Goal: Task Accomplishment & Management: Complete application form

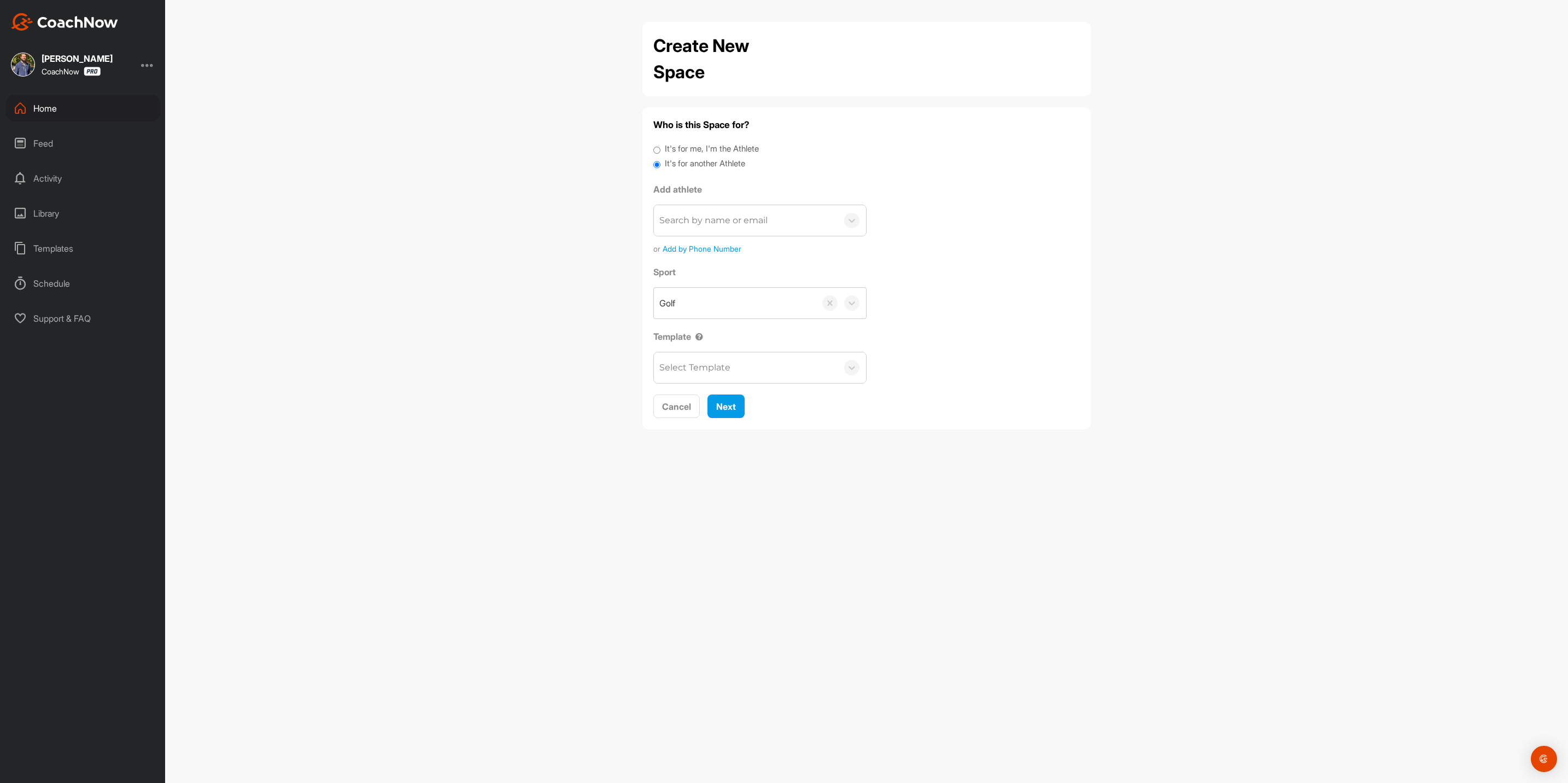
click at [73, 107] on div "Home" at bounding box center [82, 108] width 154 height 28
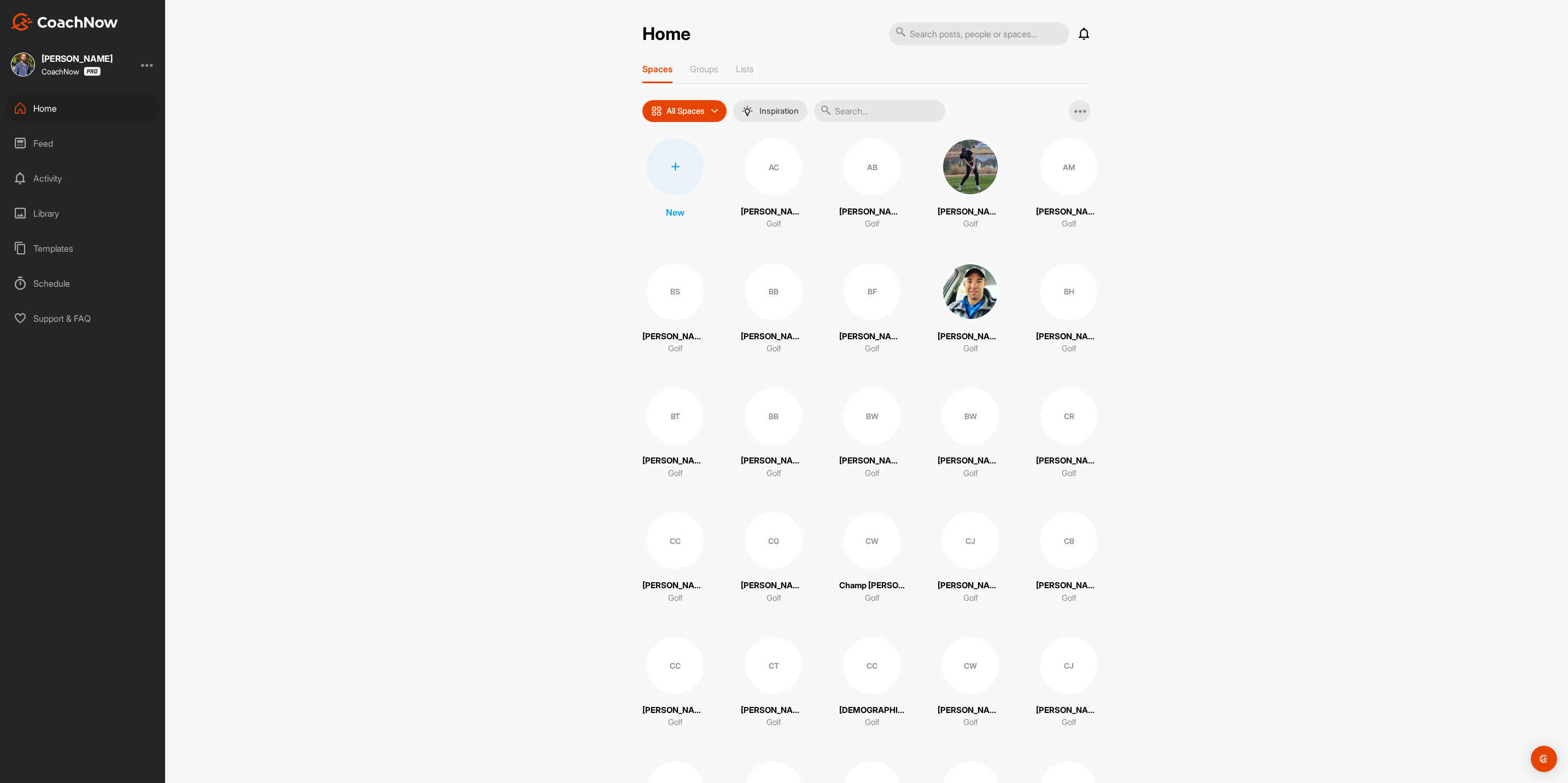
click at [676, 172] on div at bounding box center [676, 167] width 57 height 57
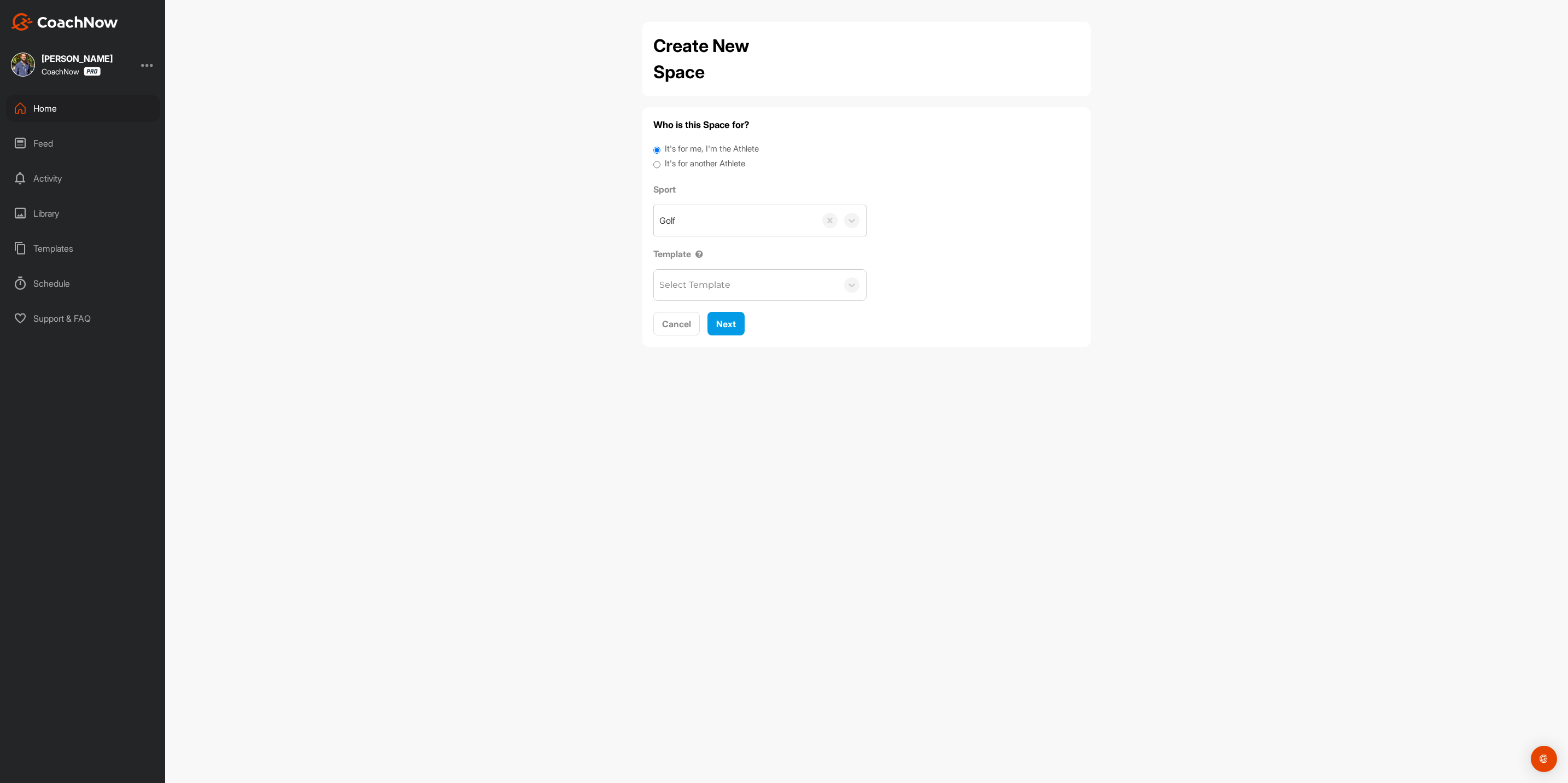
click at [731, 160] on label "It's for another Athlete" at bounding box center [705, 163] width 81 height 13
click at [661, 160] on input "It's for another Athlete" at bounding box center [657, 164] width 7 height 15
radio input "true"
click at [768, 227] on div "Search by name or email" at bounding box center [745, 220] width 184 height 30
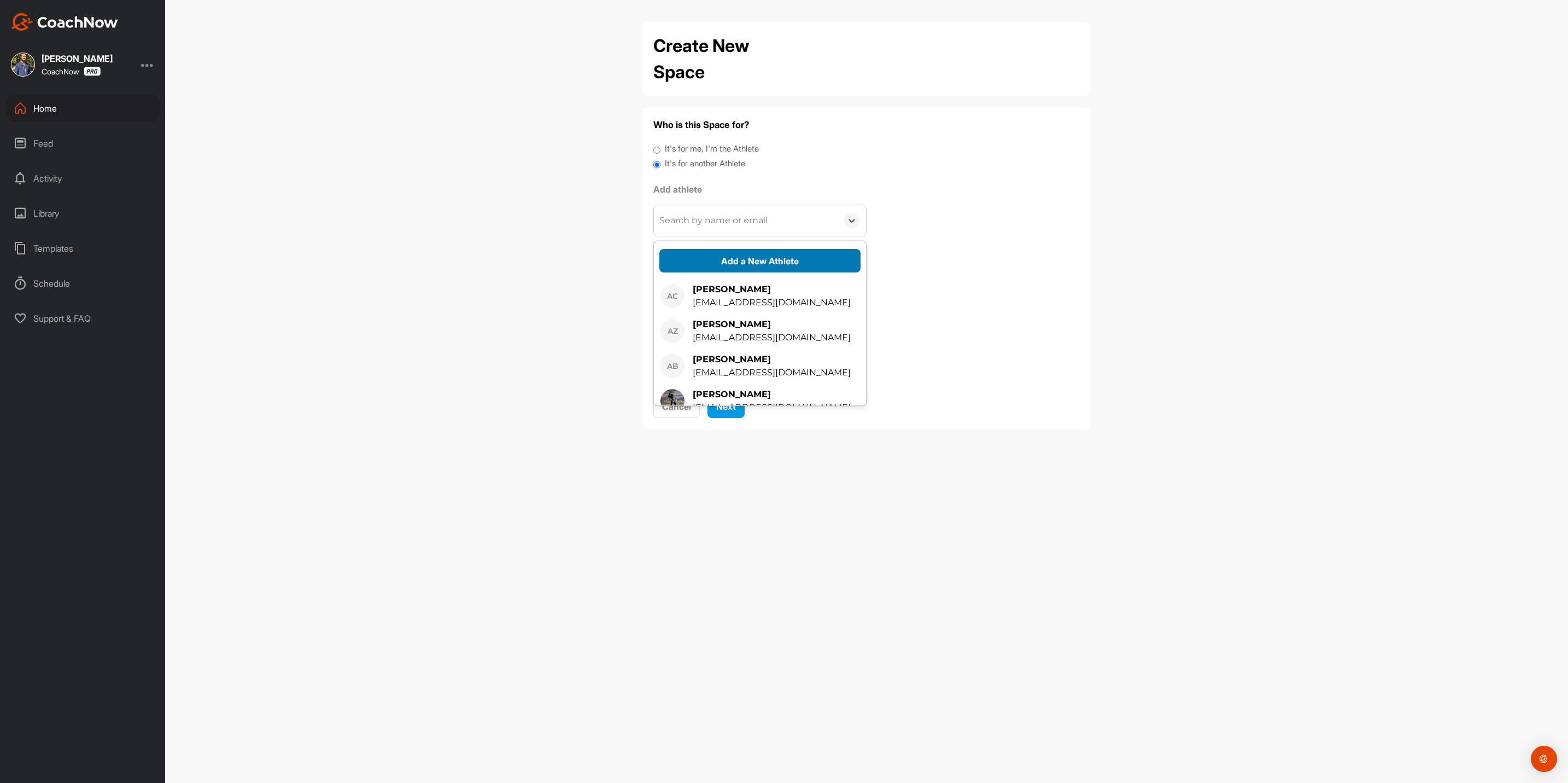
click at [762, 259] on button "Add a New Athlete" at bounding box center [760, 260] width 201 height 24
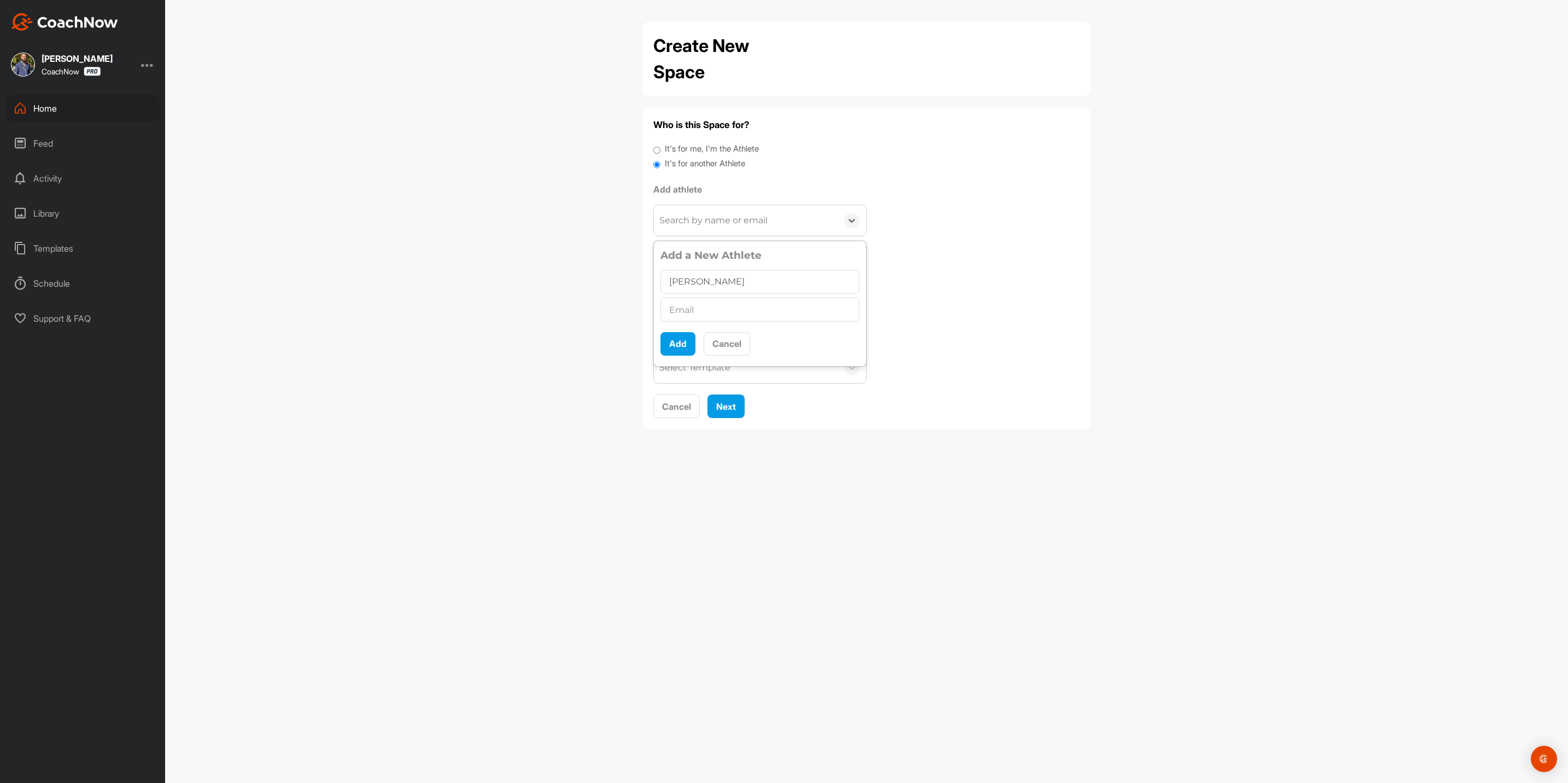
type input "[PERSON_NAME]"
type input "[EMAIL_ADDRESS][DOMAIN_NAME]"
click at [677, 342] on button "Add" at bounding box center [678, 344] width 35 height 24
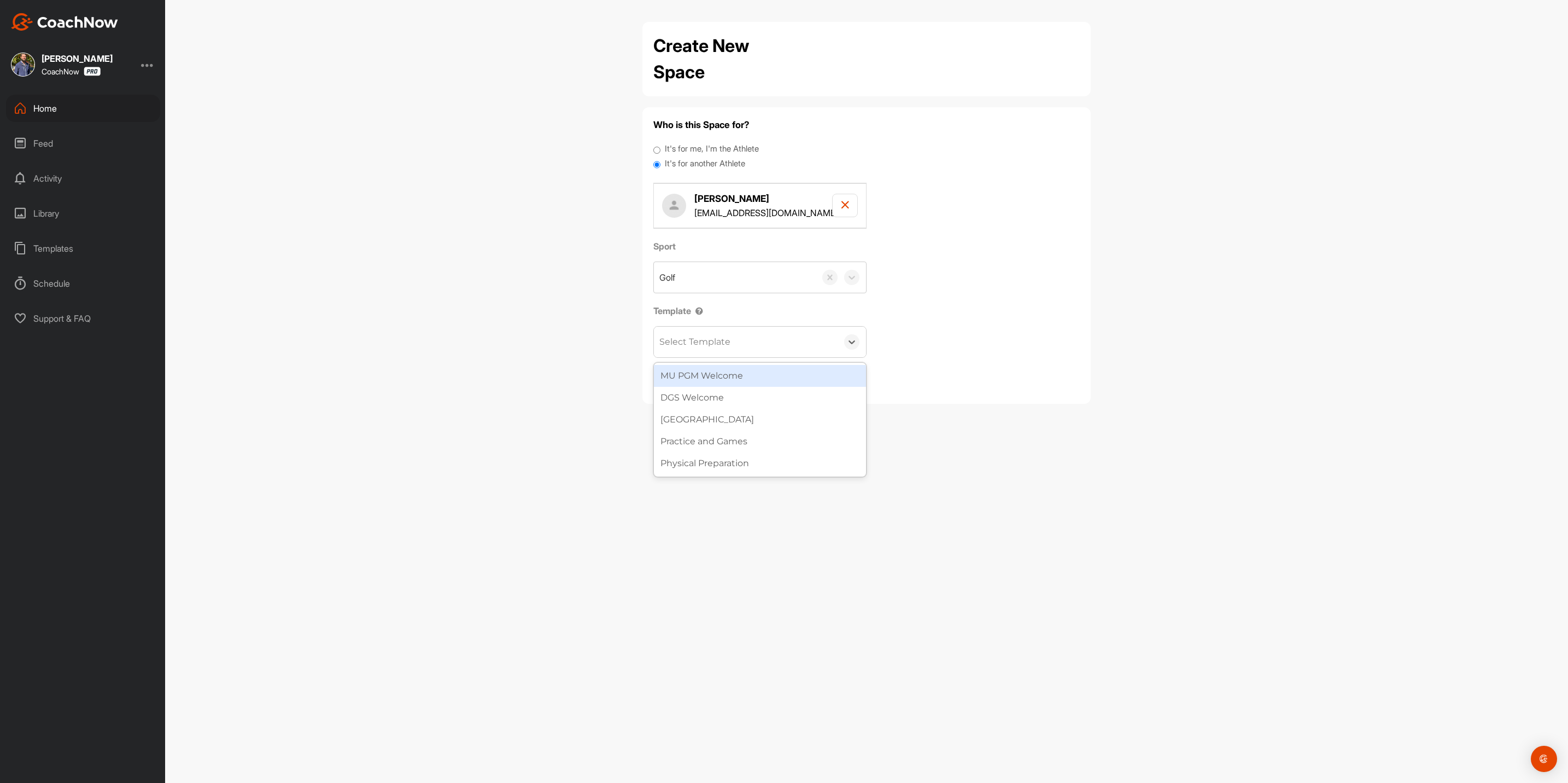
click at [693, 335] on div "Select Template" at bounding box center [745, 341] width 184 height 30
click at [698, 366] on div "MU PGM Welcome" at bounding box center [760, 375] width 212 height 22
click at [722, 376] on span "Next" at bounding box center [727, 379] width 20 height 11
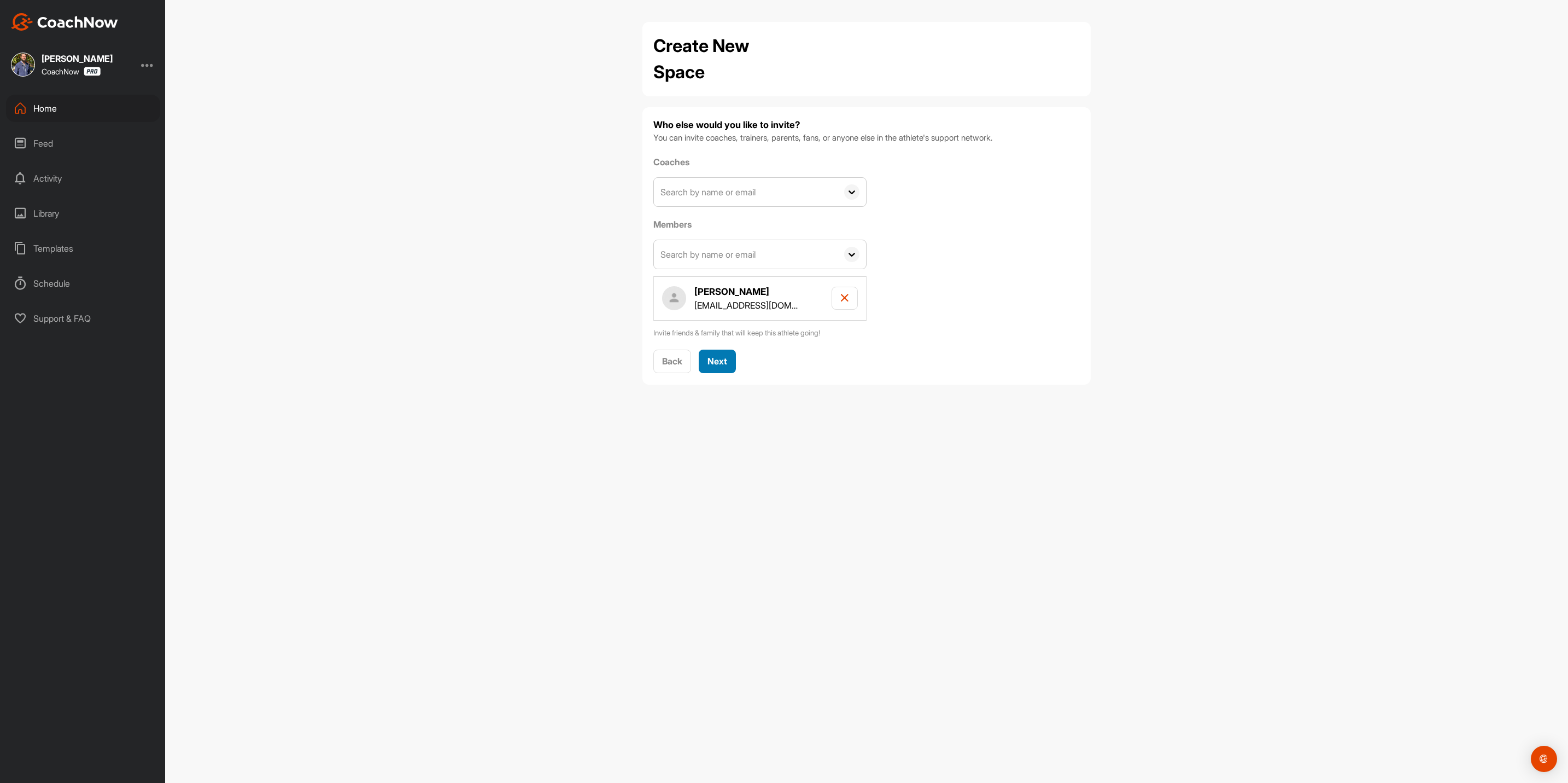
click at [714, 352] on button "Next" at bounding box center [718, 362] width 37 height 24
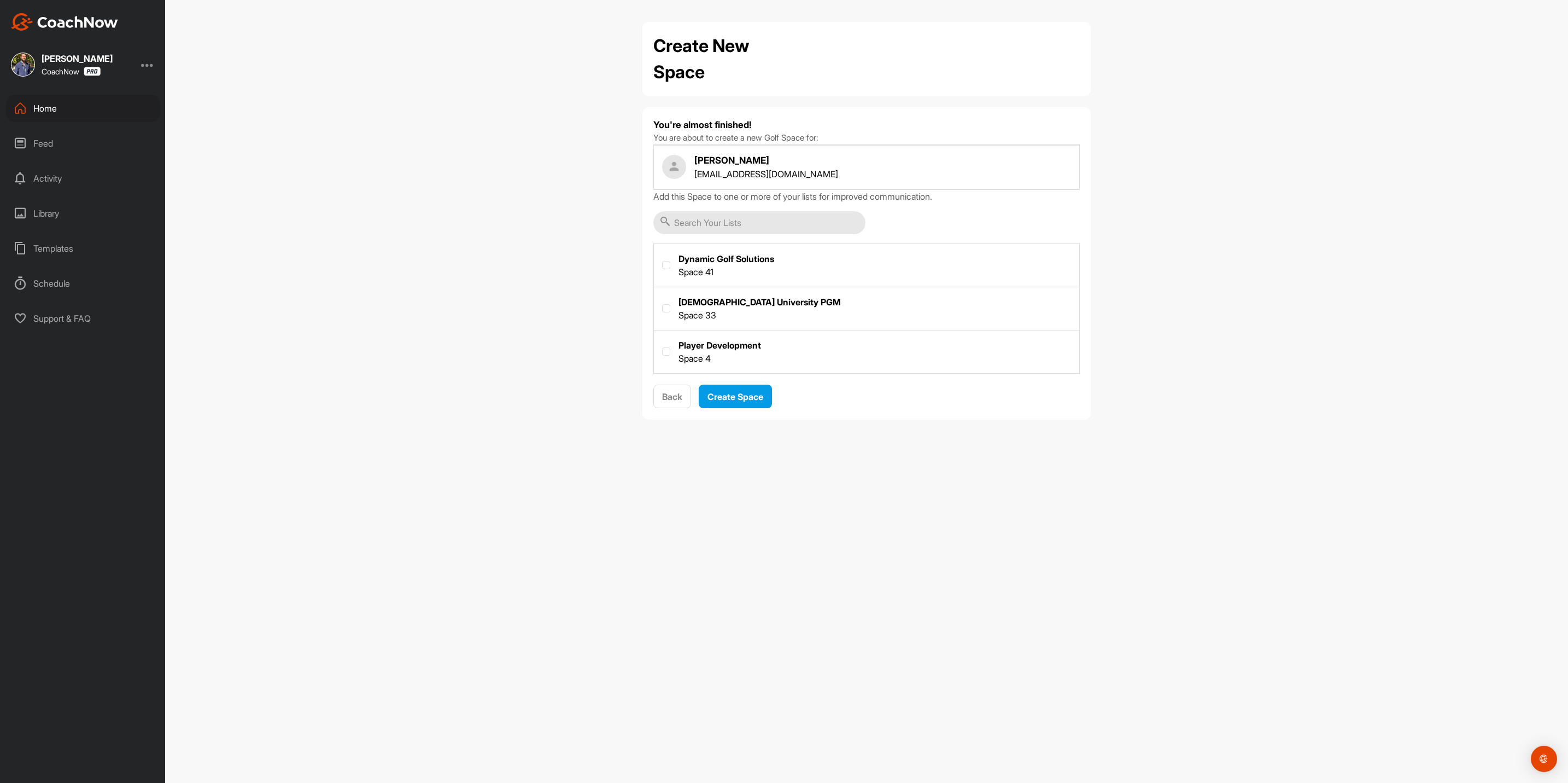
click at [709, 301] on label at bounding box center [866, 307] width 425 height 40
click at [663, 305] on input "checkbox" at bounding box center [662, 305] width 1 height 1
checkbox input "true"
click at [745, 384] on div "You're almost finished! You are about to create a new Golf Space for: [PERSON_N…" at bounding box center [867, 263] width 426 height 291
click at [743, 391] on button "Create Space" at bounding box center [735, 397] width 74 height 24
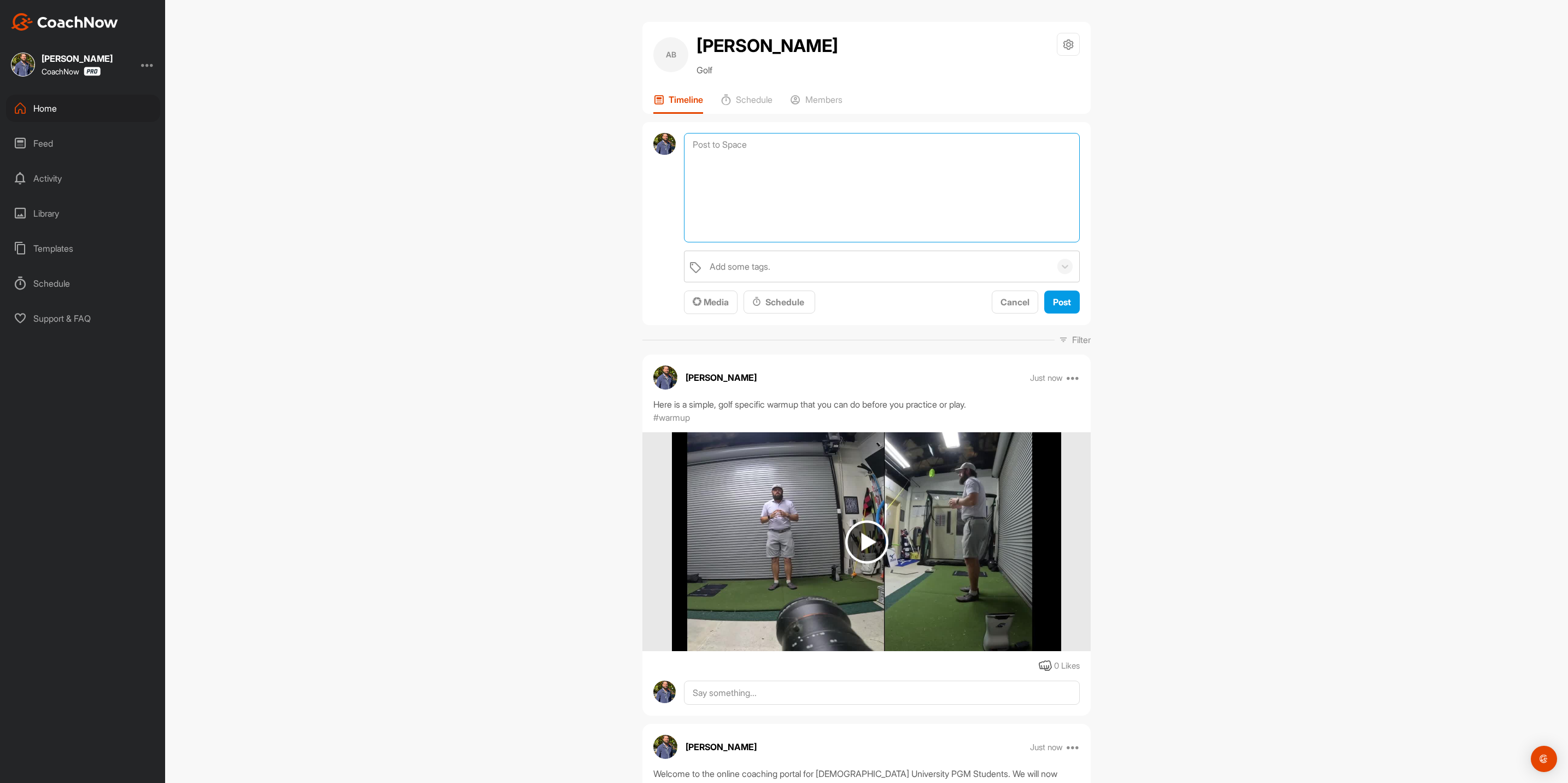
click at [745, 151] on textarea at bounding box center [882, 187] width 396 height 109
type textarea "Lesson wrap up: Hitting the ball close to the hosel with the occasional shank. …"
click at [713, 298] on span "Media" at bounding box center [711, 302] width 36 height 11
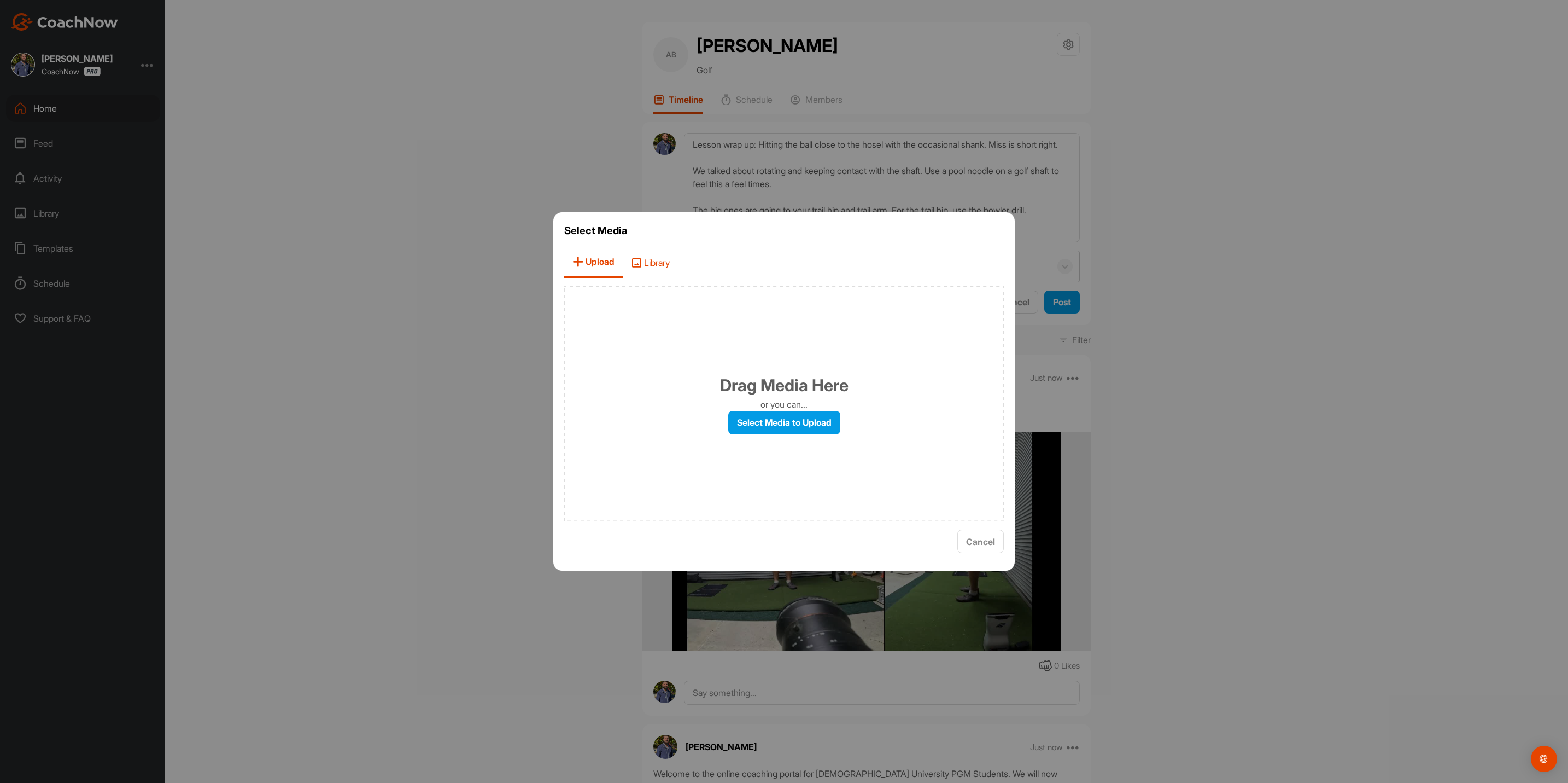
click at [658, 267] on span "Library" at bounding box center [650, 262] width 55 height 31
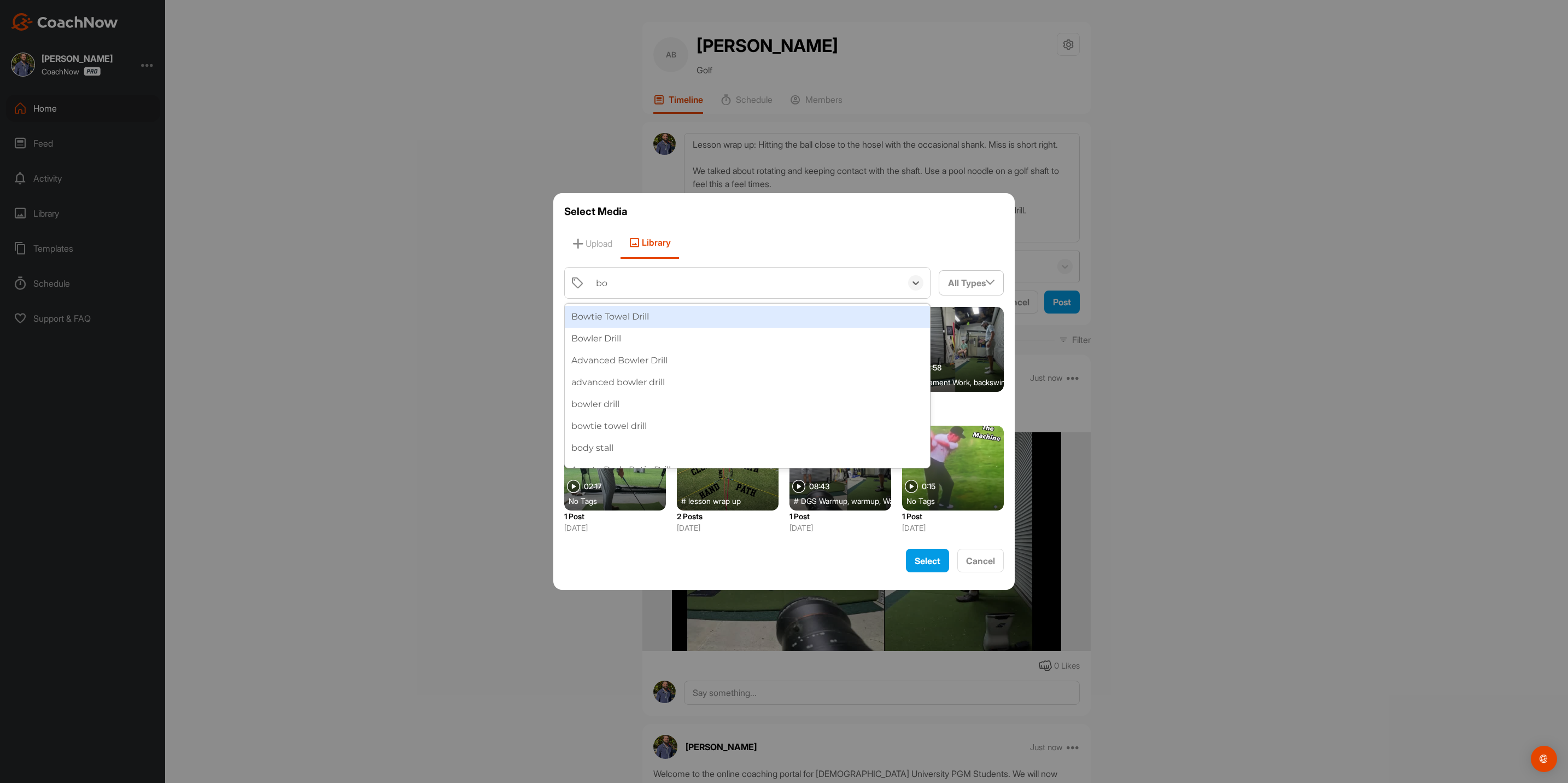
type input "bow"
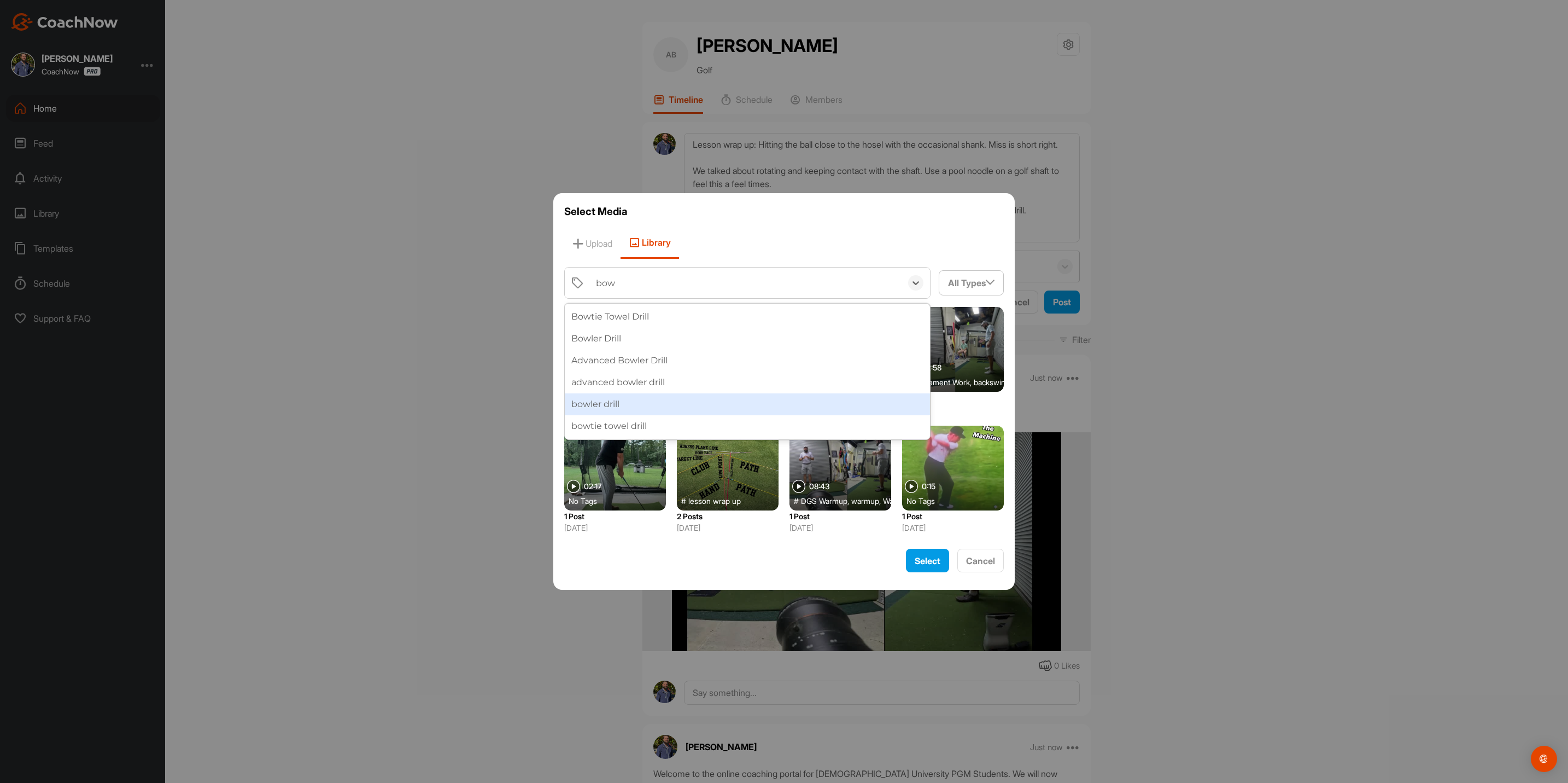
click at [600, 402] on div "bowler drill" at bounding box center [747, 404] width 365 height 22
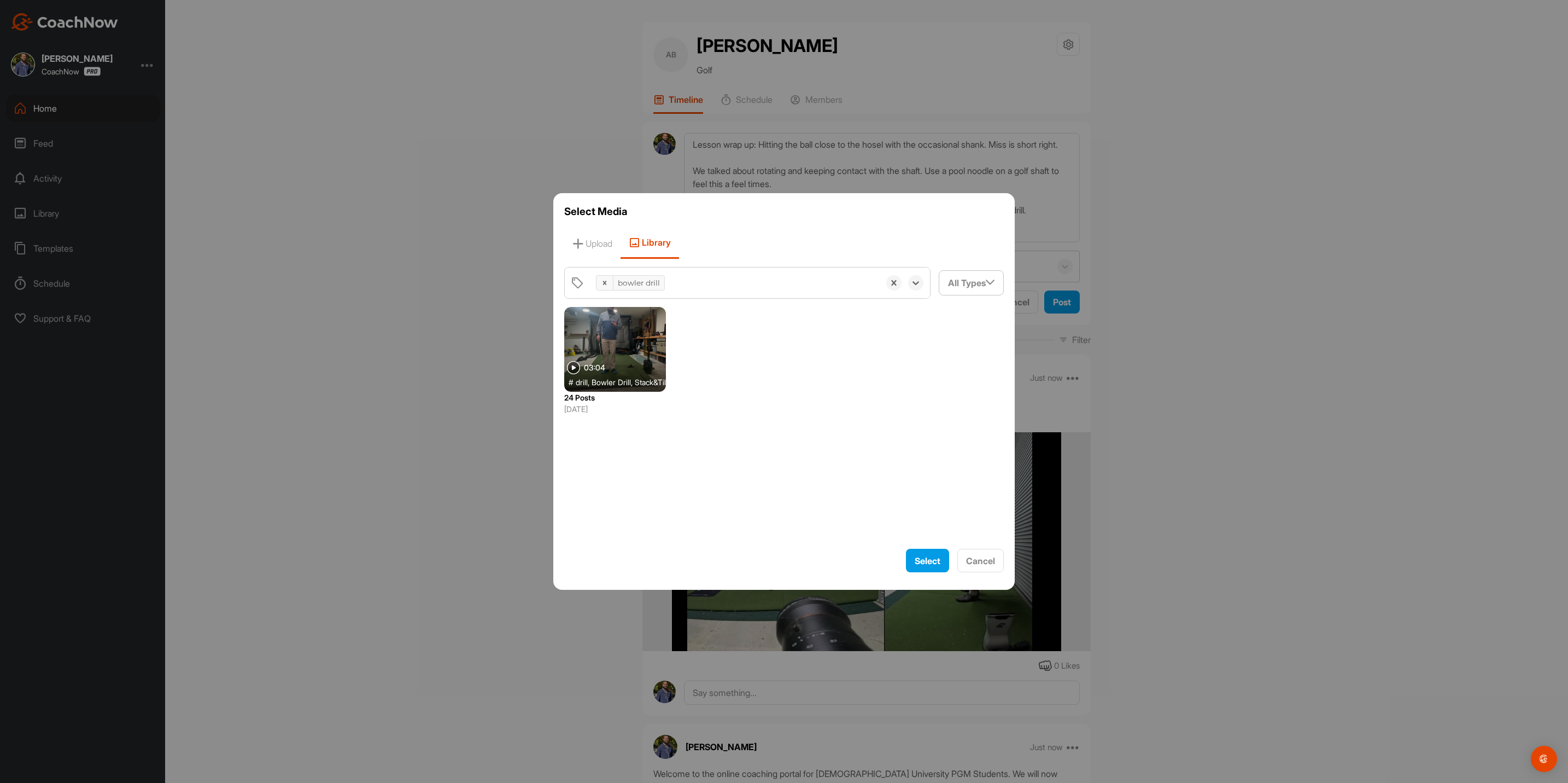
drag, startPoint x: 616, startPoint y: 352, endPoint x: 619, endPoint y: 374, distance: 22.2
click at [616, 352] on div at bounding box center [616, 349] width 102 height 84
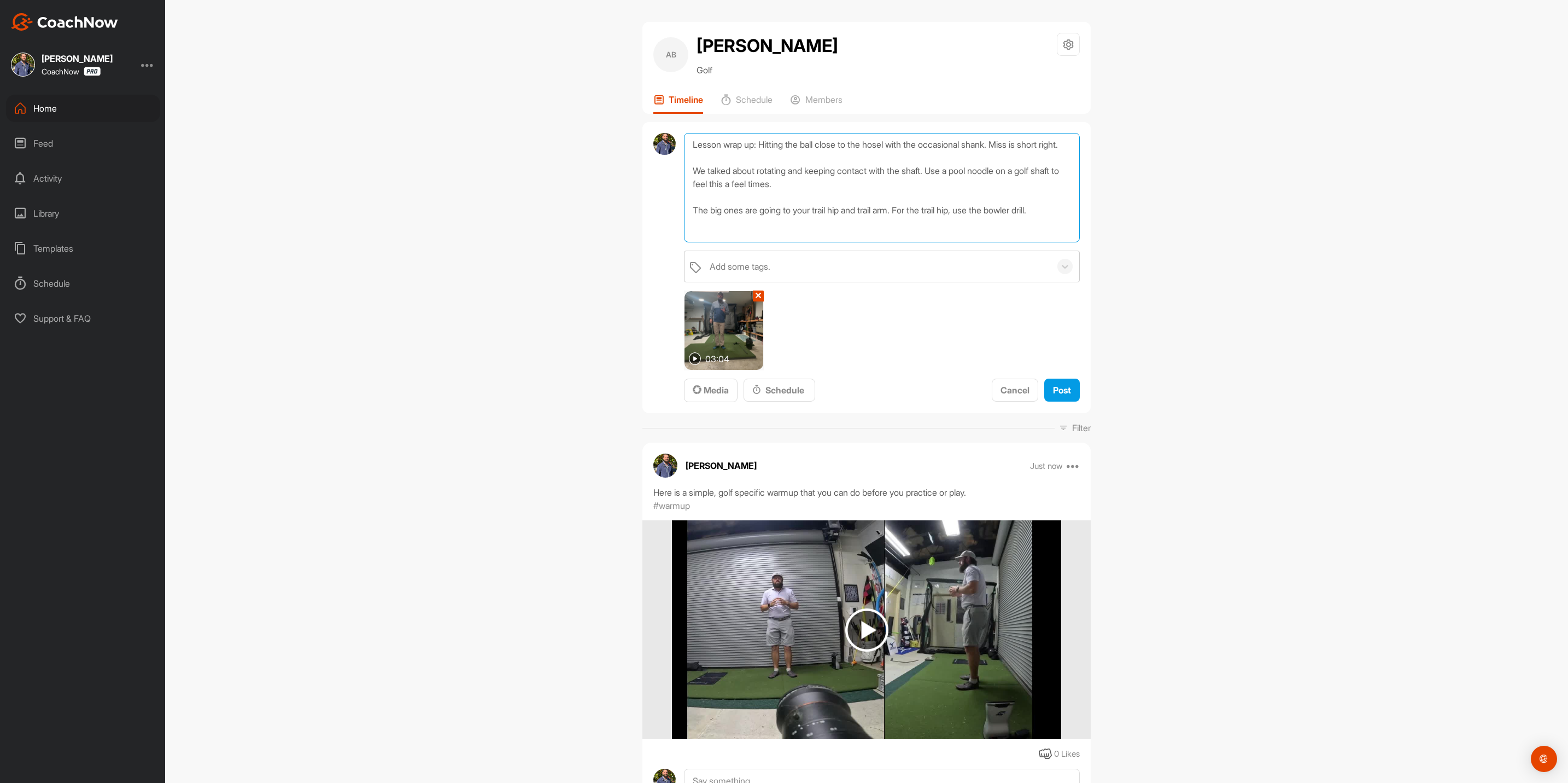
click at [1060, 229] on textarea "Lesson wrap up: Hitting the ball close to the hosel with the occasional shank. …" at bounding box center [882, 187] width 396 height 109
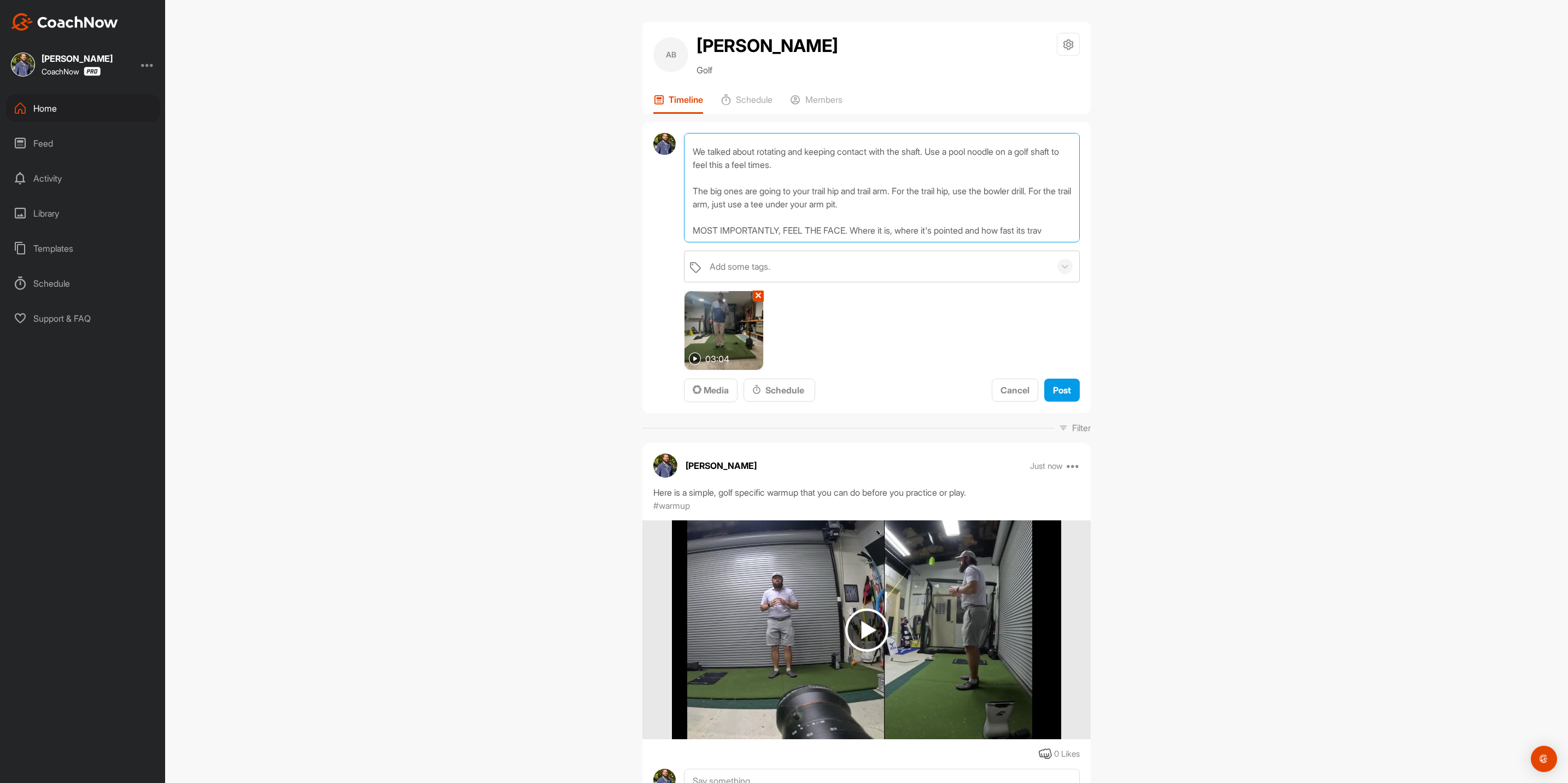
scroll to position [40, 0]
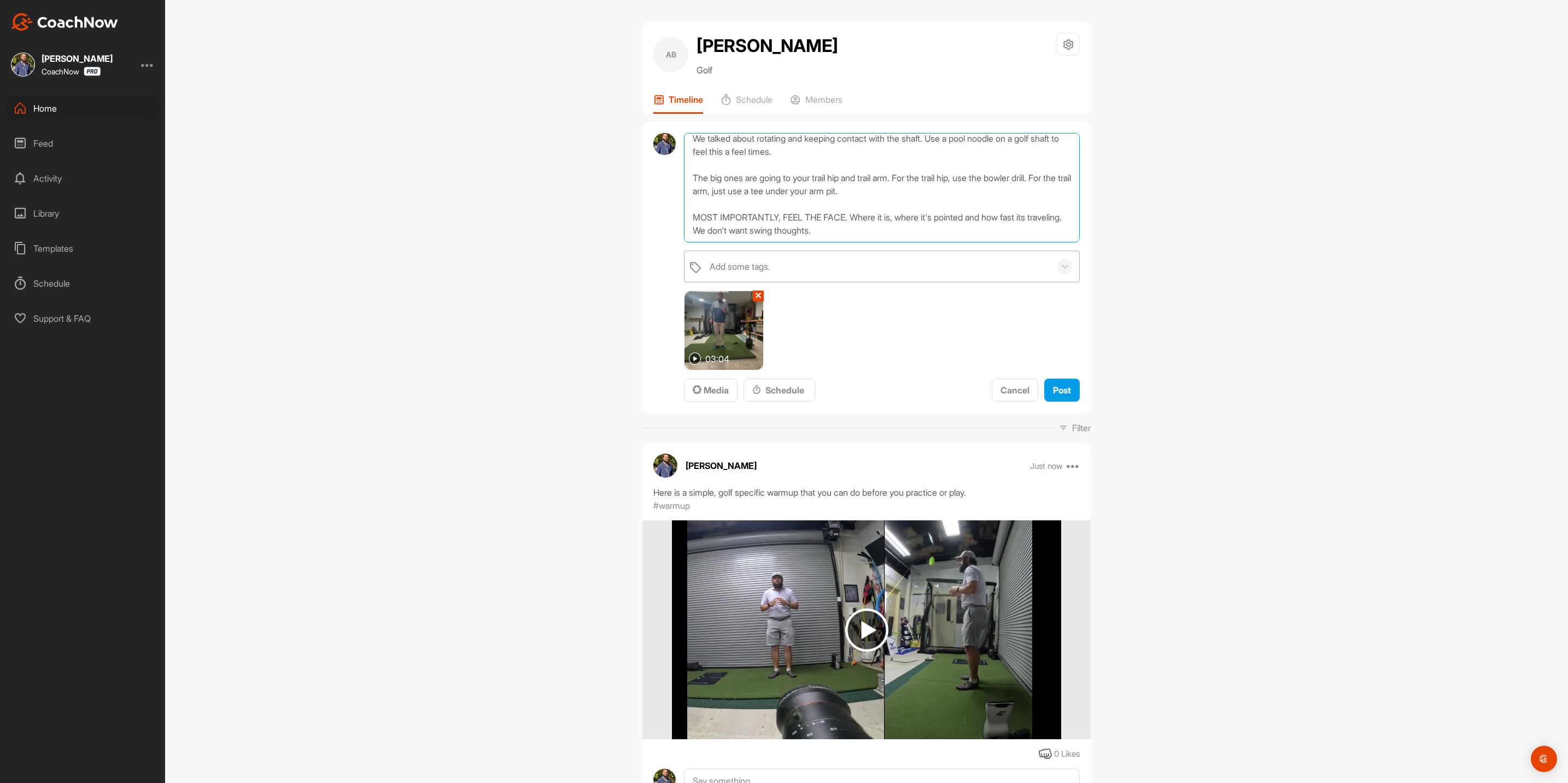
type textarea "Lesson wrap up: Hitting the ball close to the hosel with the occasional shank. …"
click at [792, 269] on div "Add some tags." at bounding box center [877, 266] width 347 height 30
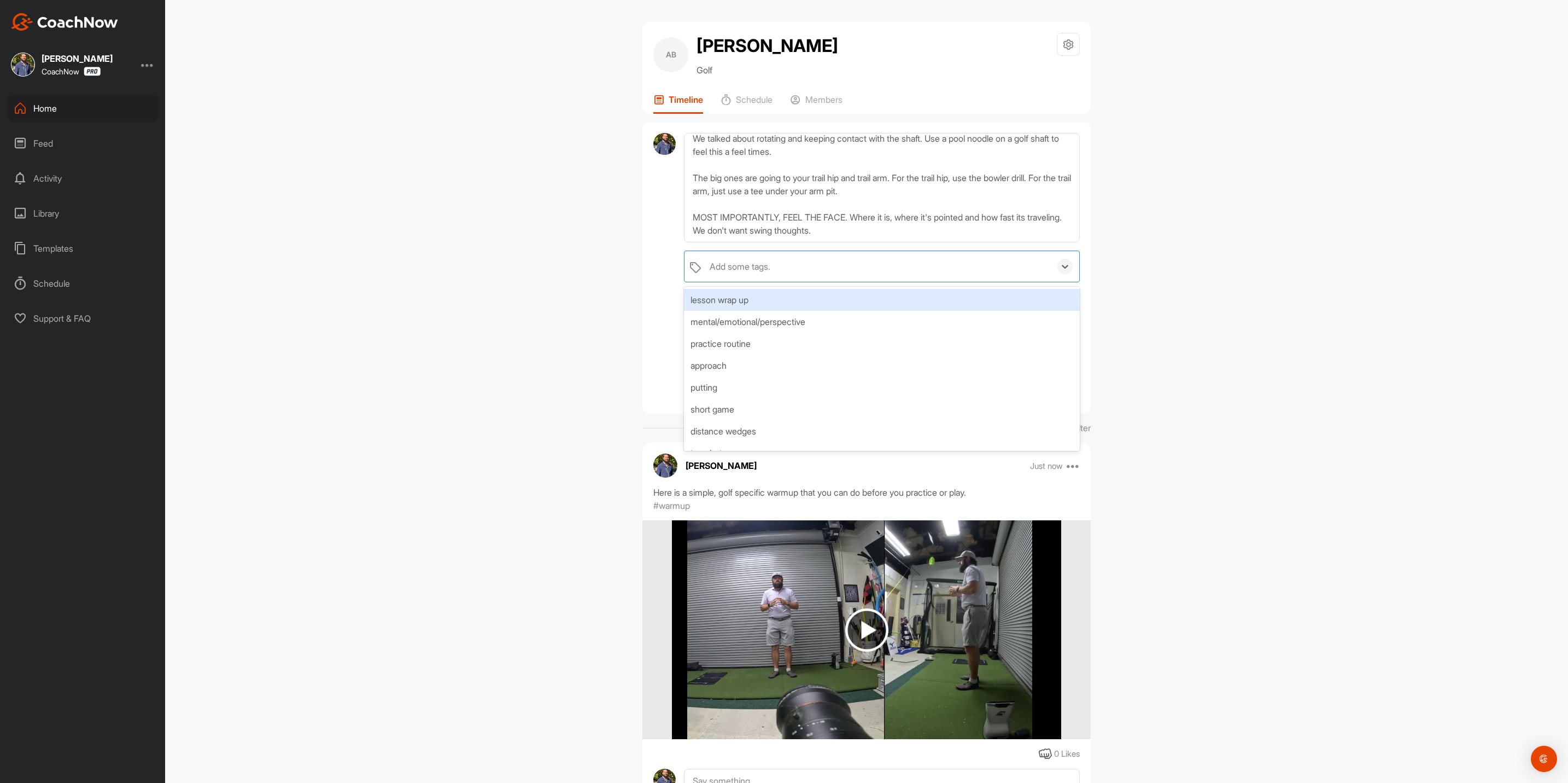
click at [755, 298] on div "lesson wrap up" at bounding box center [882, 300] width 396 height 22
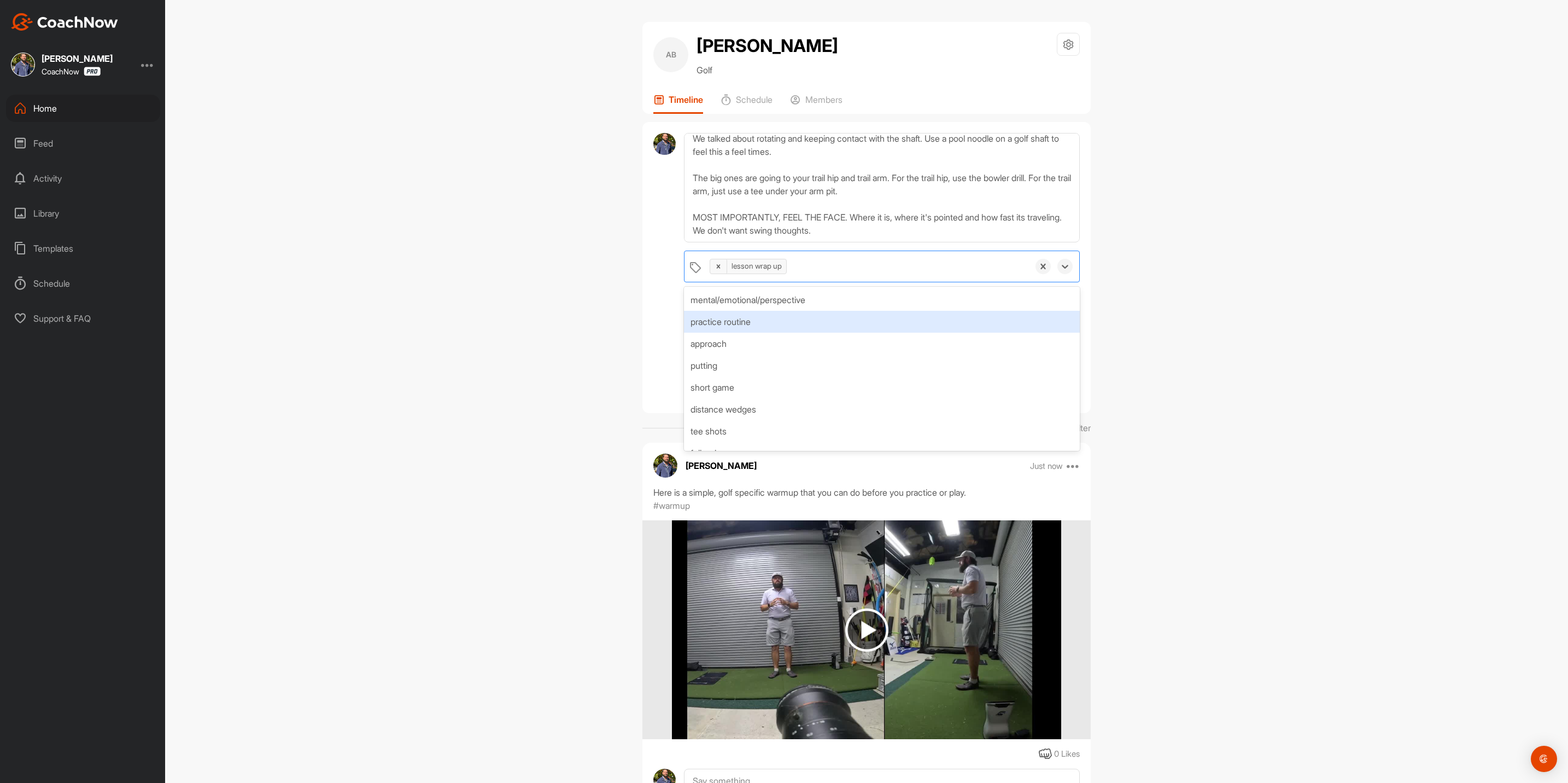
click at [663, 309] on div at bounding box center [665, 267] width 23 height 270
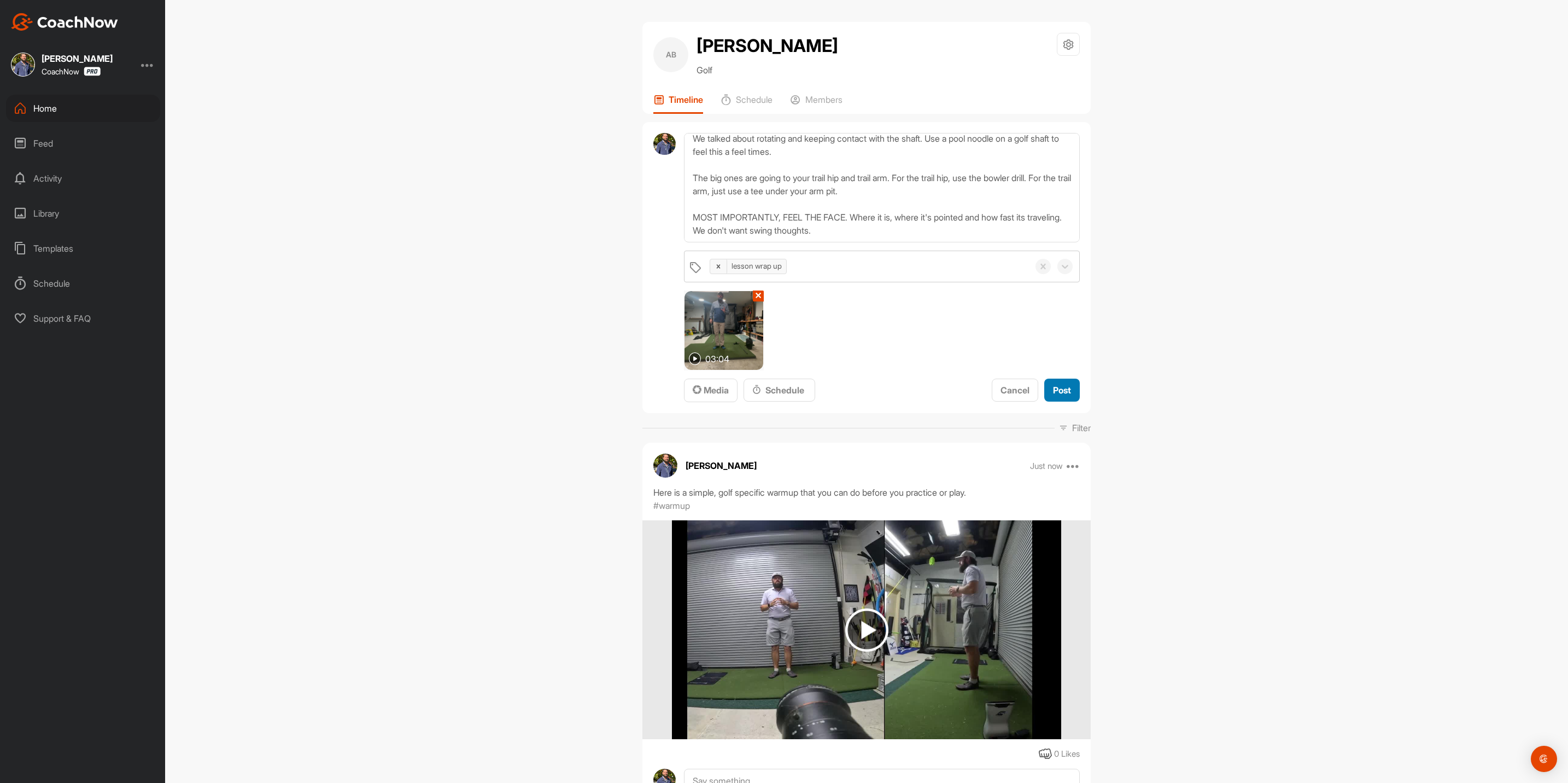
click at [1059, 386] on span "Post" at bounding box center [1062, 390] width 18 height 11
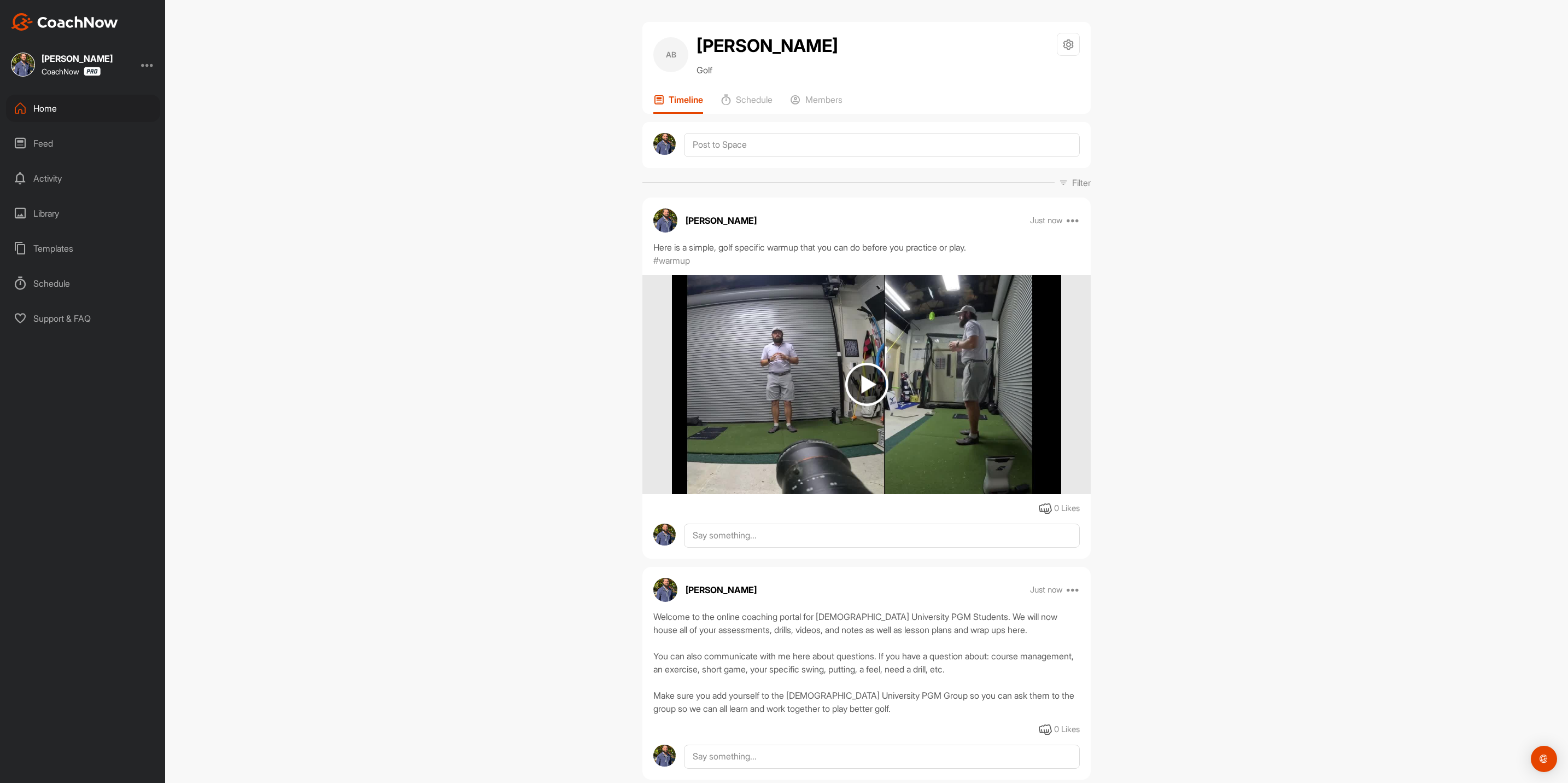
scroll to position [0, 0]
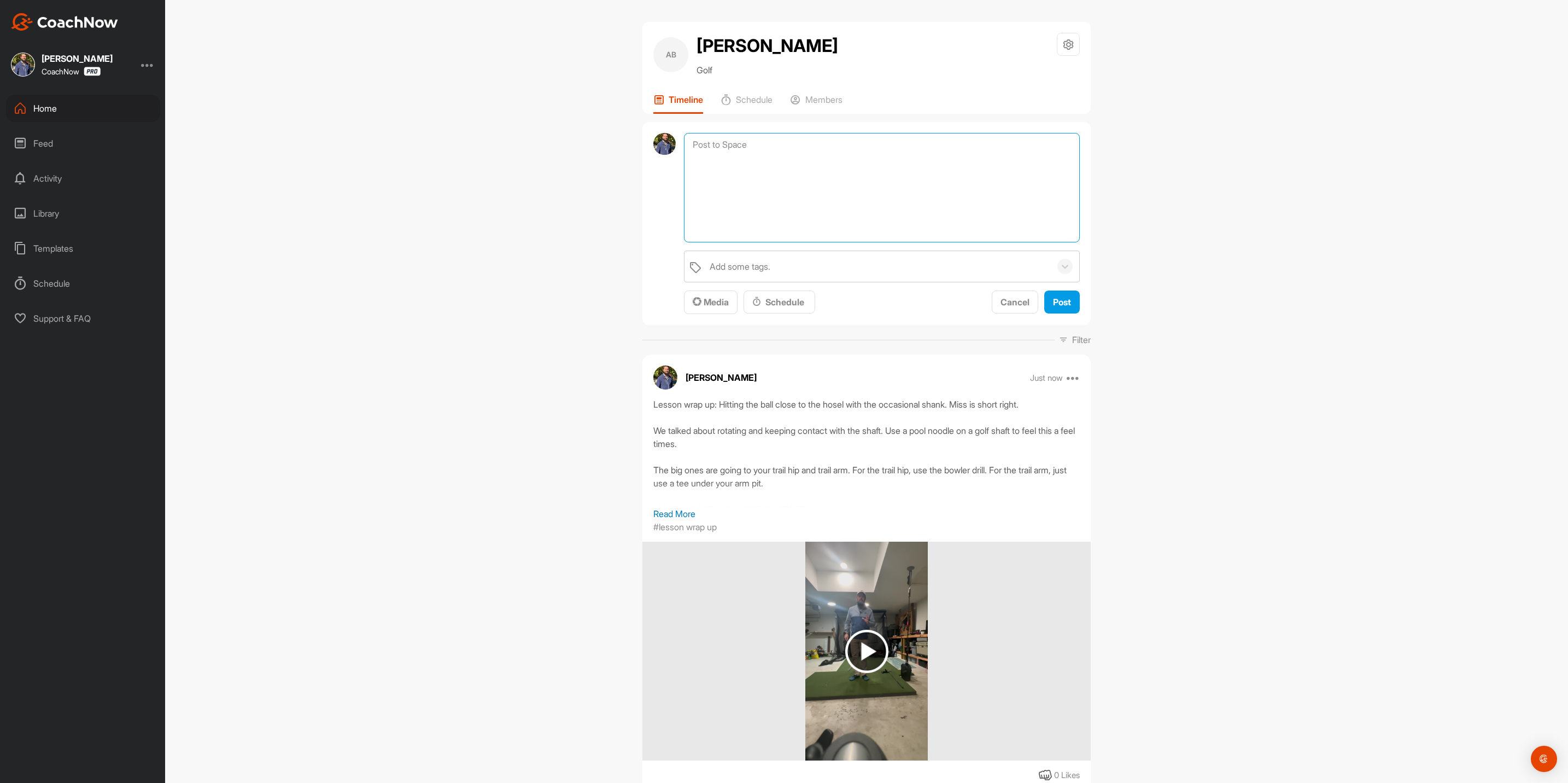
click at [738, 146] on textarea at bounding box center [882, 187] width 396 height 109
click at [27, 105] on div "Home" at bounding box center [82, 108] width 154 height 28
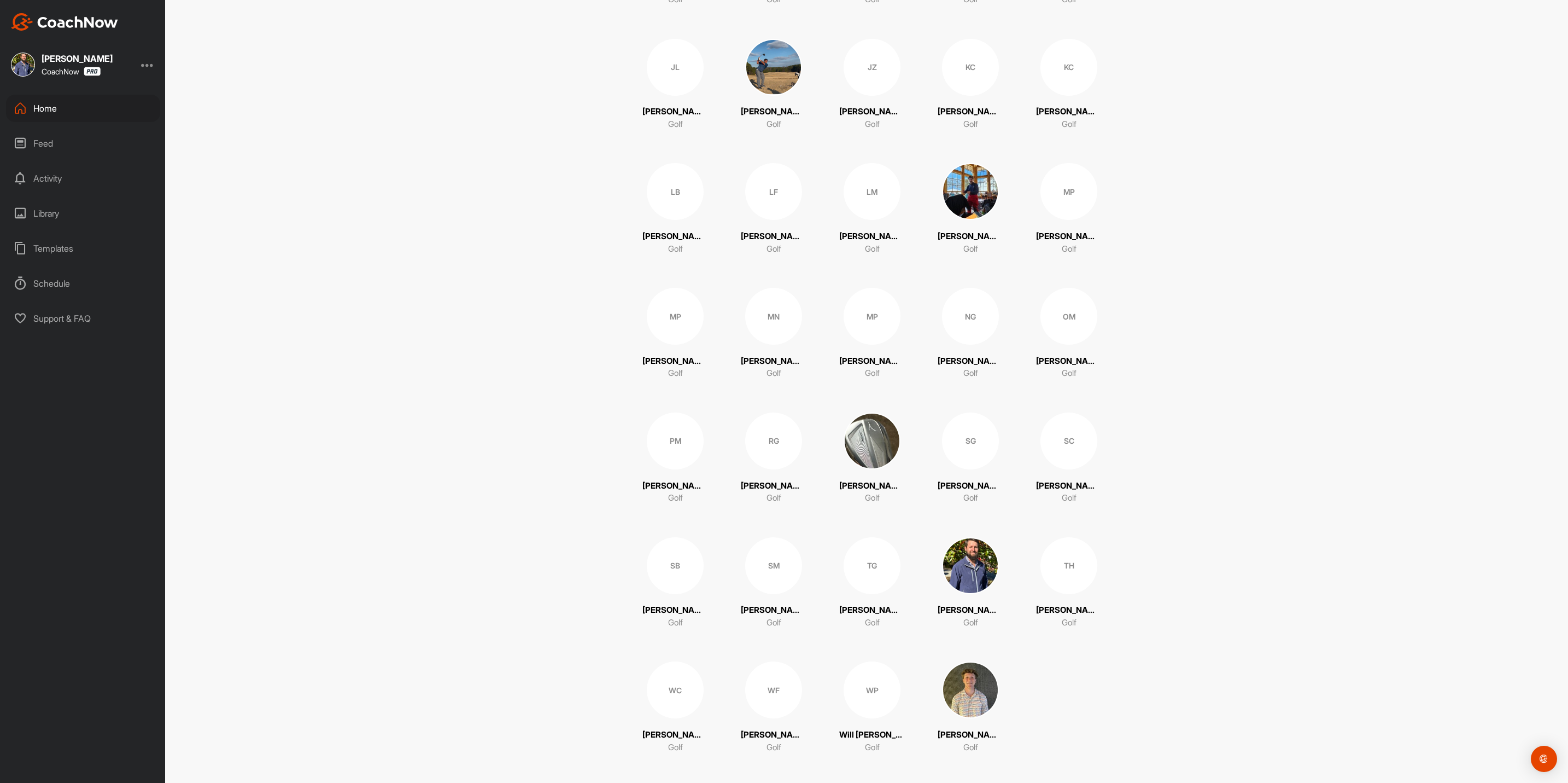
scroll to position [1353, 0]
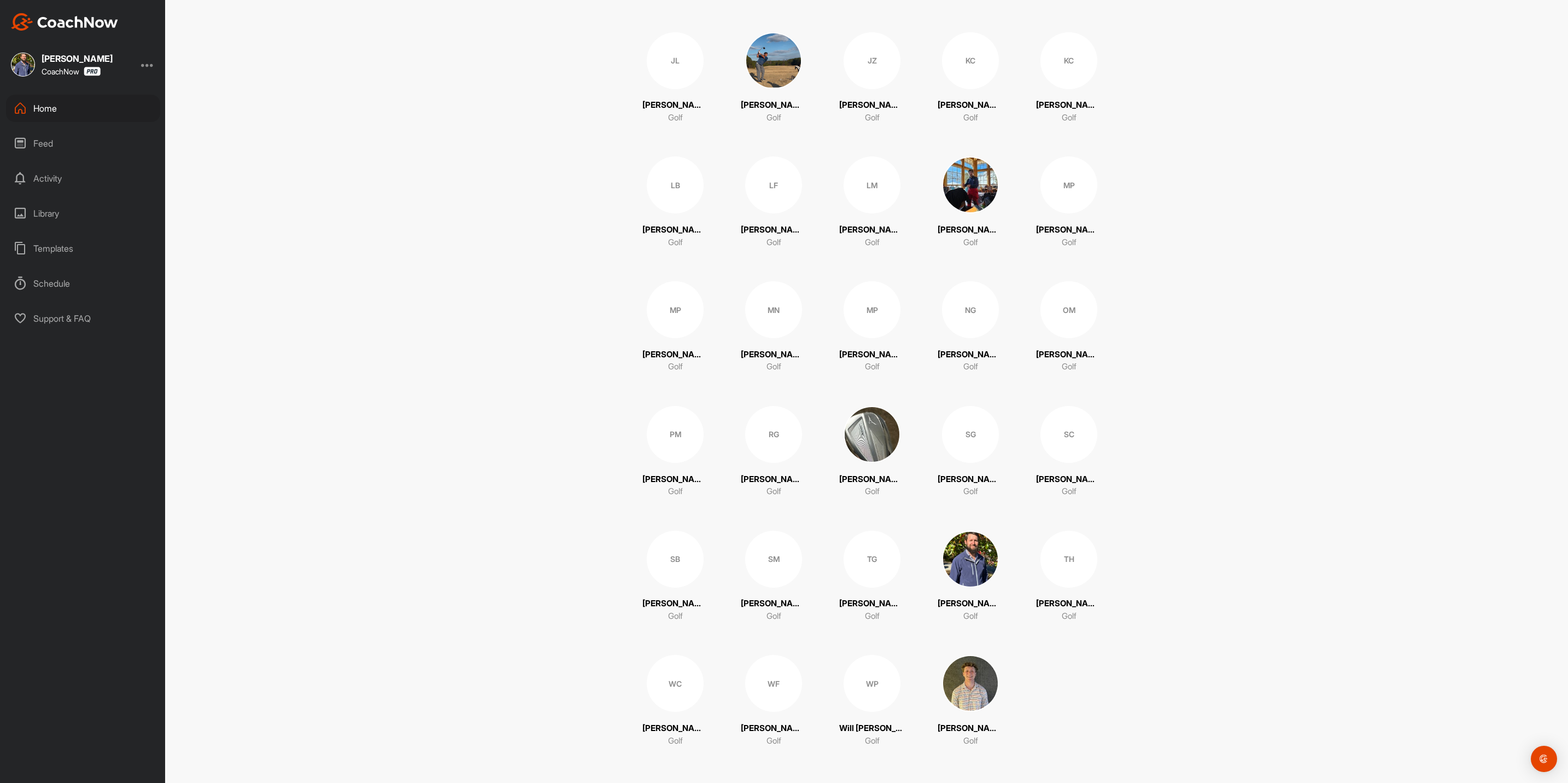
click at [962, 553] on img at bounding box center [971, 559] width 57 height 57
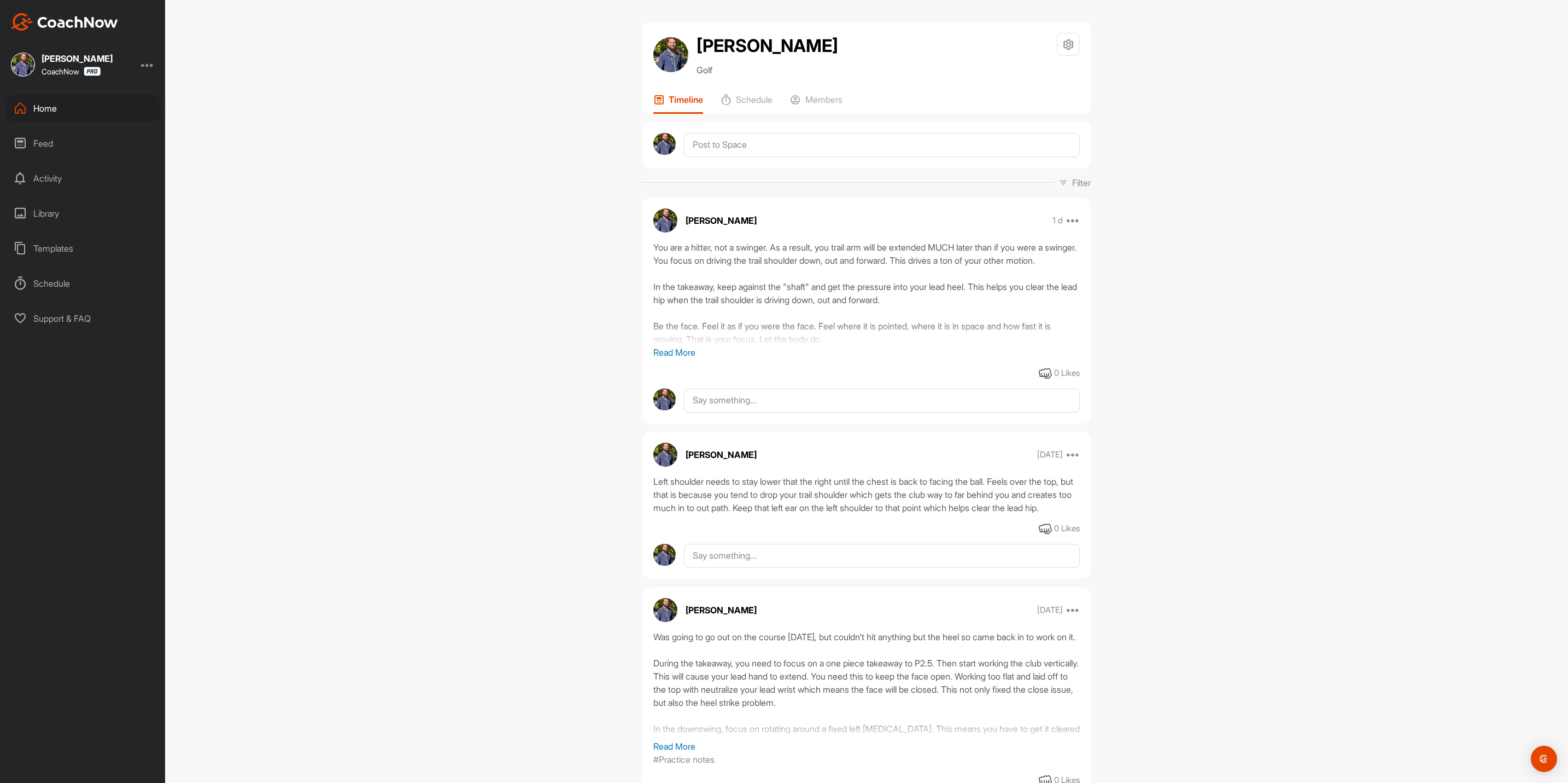
click at [878, 376] on div "0 Likes" at bounding box center [866, 373] width 449 height 13
click at [80, 107] on div "Home" at bounding box center [82, 108] width 154 height 28
